Goal: Find specific page/section: Find specific page/section

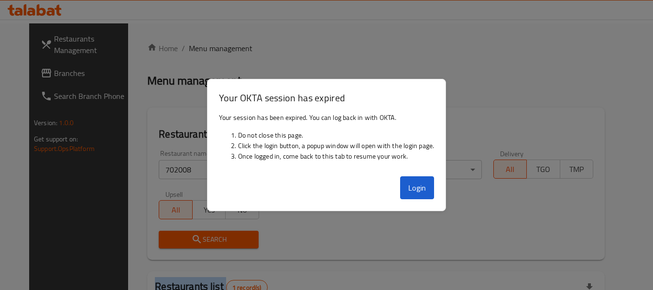
click at [418, 191] on button "Login" at bounding box center [417, 187] width 34 height 23
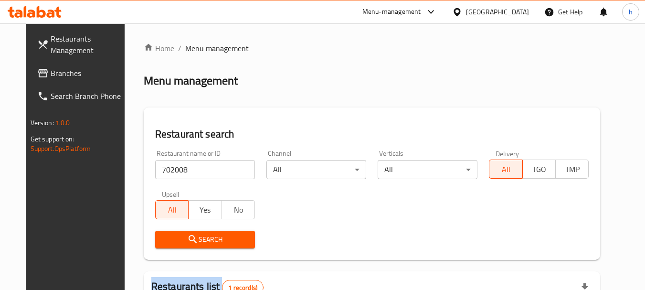
click at [51, 74] on span "Branches" at bounding box center [88, 72] width 75 height 11
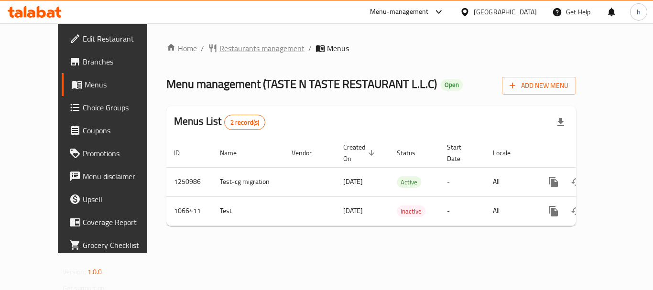
click at [233, 52] on span "Restaurants management" at bounding box center [261, 48] width 85 height 11
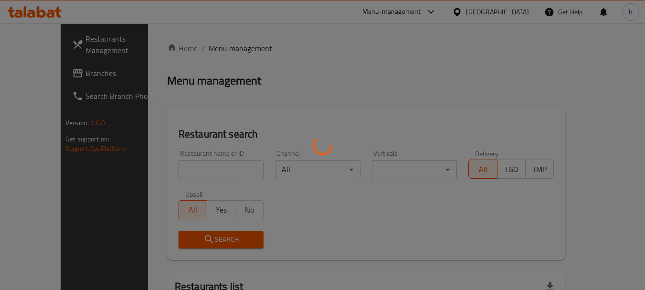
click at [182, 164] on div at bounding box center [322, 145] width 645 height 290
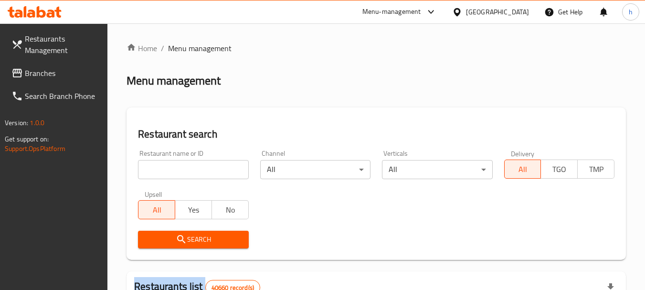
click at [182, 164] on input "search" at bounding box center [193, 169] width 110 height 19
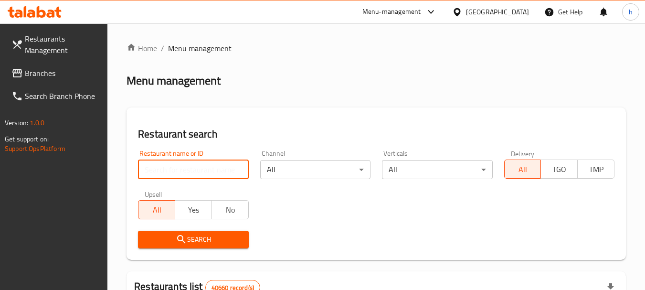
paste input "663440"
type input "663440"
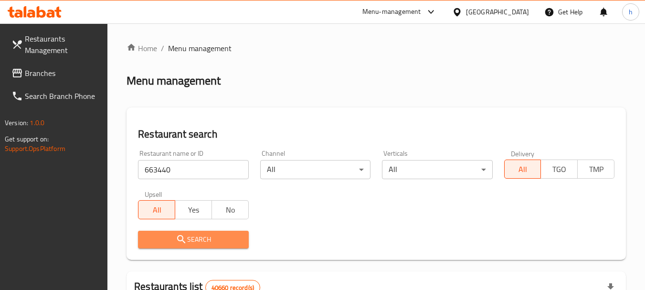
click at [173, 237] on span "Search" at bounding box center [193, 240] width 95 height 12
click at [173, 237] on div at bounding box center [322, 145] width 645 height 290
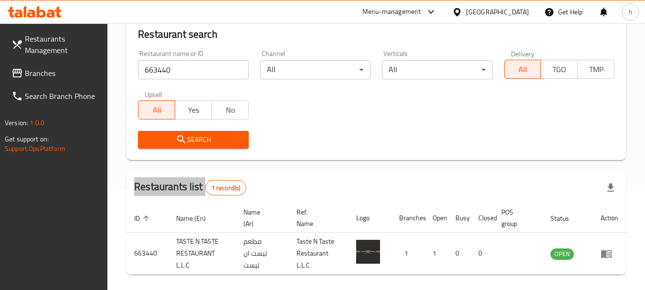
scroll to position [136, 0]
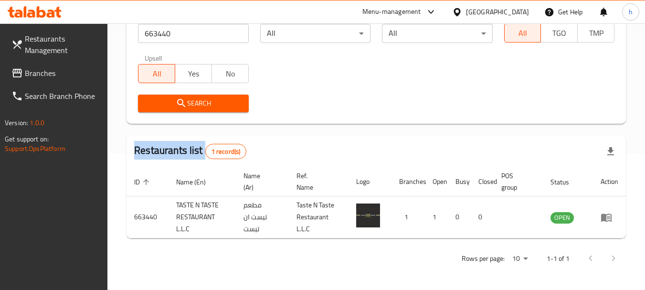
click at [39, 71] on span "Branches" at bounding box center [62, 72] width 75 height 11
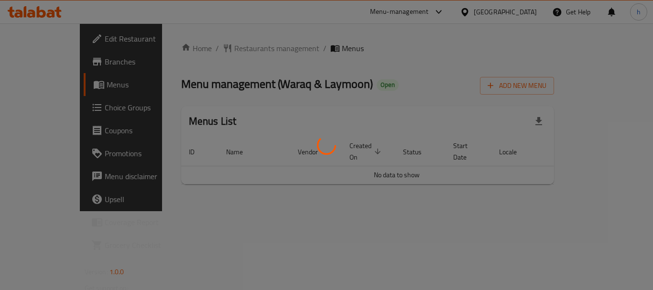
click at [233, 49] on div at bounding box center [326, 145] width 653 height 290
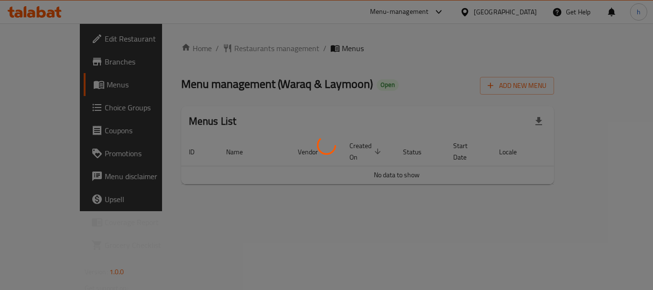
click at [236, 45] on div at bounding box center [326, 145] width 653 height 290
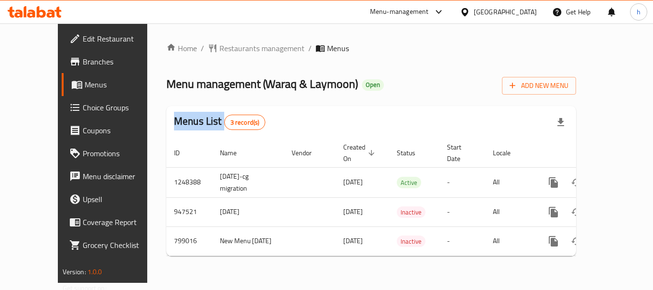
click at [236, 45] on div at bounding box center [326, 145] width 653 height 290
click at [236, 45] on div "Home / Restaurants management / Menus Menu management ( Waraq & Laymoon ) Open …" at bounding box center [370, 153] width 409 height 221
click at [236, 45] on span "Restaurants management" at bounding box center [261, 48] width 85 height 11
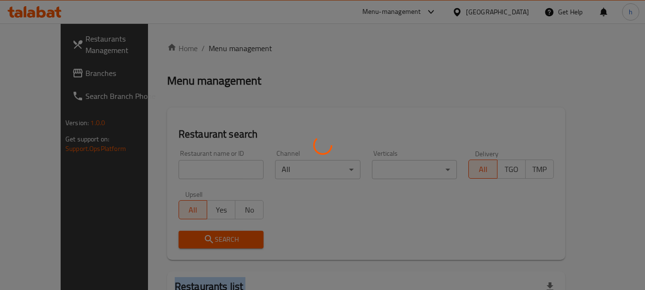
click at [236, 45] on div at bounding box center [322, 145] width 645 height 290
click at [171, 170] on div at bounding box center [322, 145] width 645 height 290
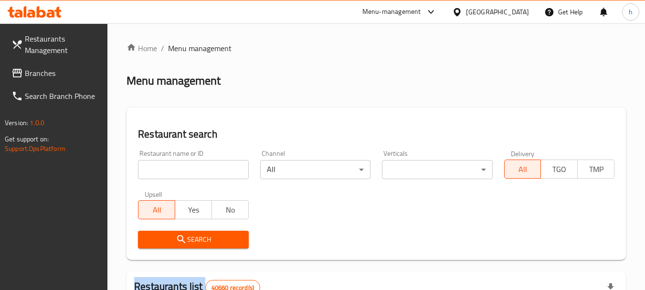
click at [171, 170] on div at bounding box center [322, 145] width 645 height 290
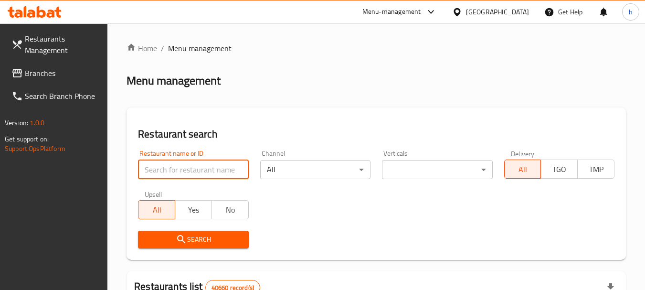
click at [171, 170] on input "search" at bounding box center [193, 169] width 110 height 19
paste input "24776"
type input "24776"
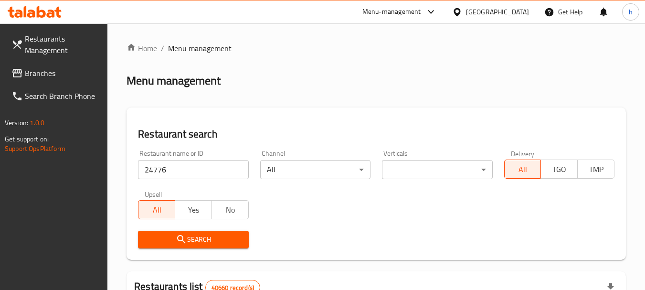
click at [173, 242] on span "Search" at bounding box center [193, 240] width 95 height 12
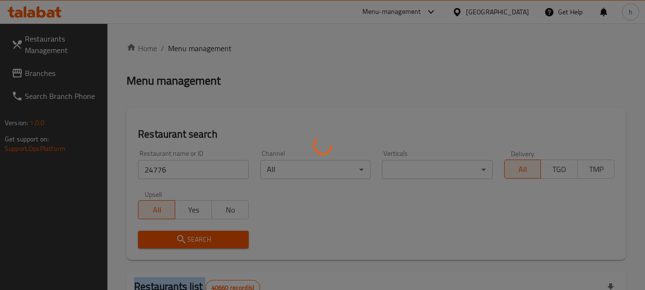
click at [173, 242] on div at bounding box center [322, 145] width 645 height 290
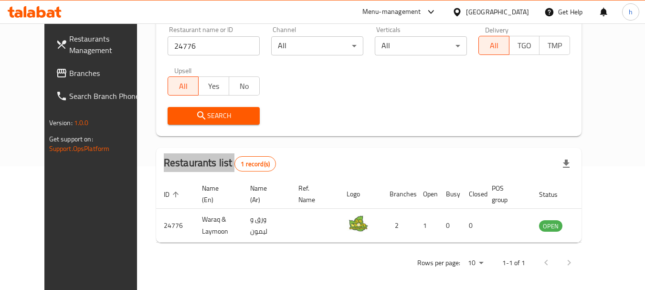
scroll to position [128, 0]
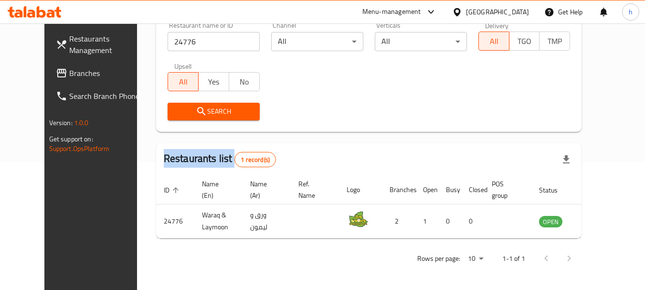
click at [69, 71] on span "Branches" at bounding box center [106, 72] width 75 height 11
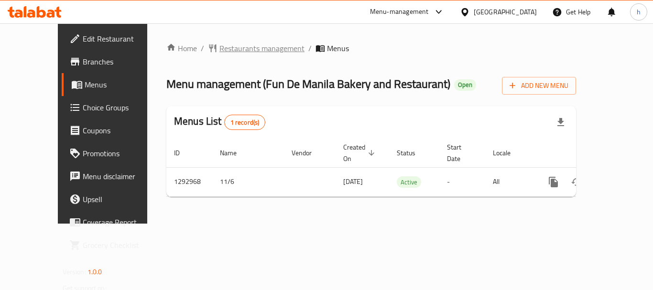
click at [222, 45] on span "Restaurants management" at bounding box center [261, 48] width 85 height 11
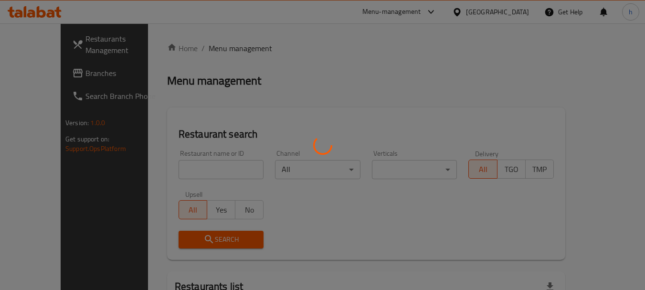
drag, startPoint x: 190, startPoint y: 148, endPoint x: 154, endPoint y: 180, distance: 48.0
click at [188, 150] on div at bounding box center [322, 145] width 645 height 290
click at [161, 171] on div at bounding box center [322, 145] width 645 height 290
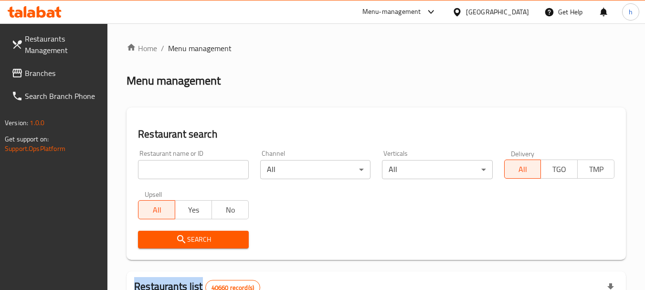
click at [161, 171] on div at bounding box center [322, 145] width 645 height 290
click at [161, 171] on input "search" at bounding box center [193, 169] width 110 height 19
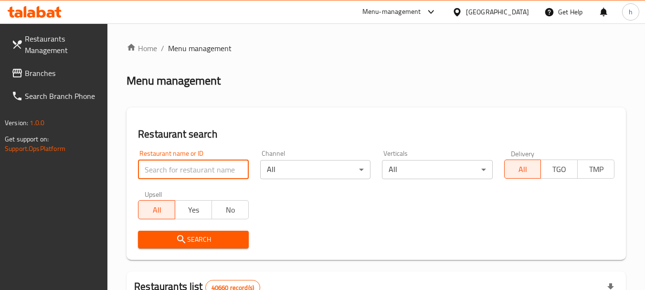
click at [161, 171] on input "search" at bounding box center [193, 169] width 110 height 19
paste input "699319"
type input "699319"
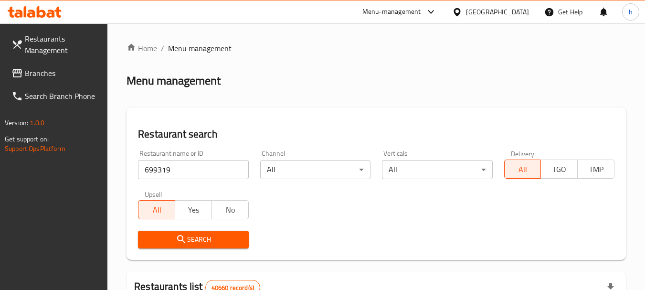
click at [183, 237] on icon "submit" at bounding box center [181, 239] width 8 height 8
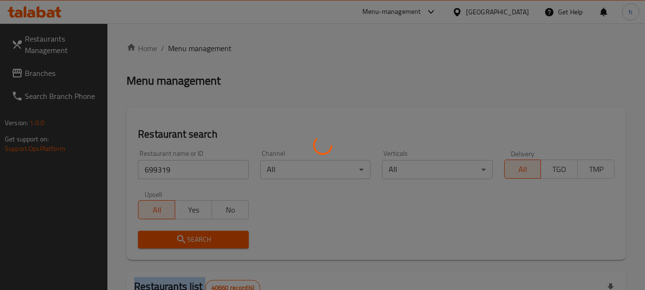
click at [183, 237] on div at bounding box center [322, 145] width 645 height 290
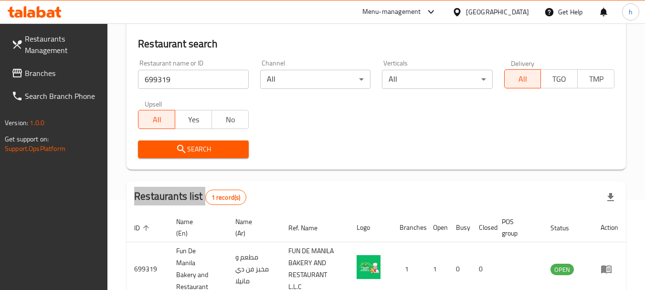
scroll to position [136, 0]
